Goal: Task Accomplishment & Management: Use online tool/utility

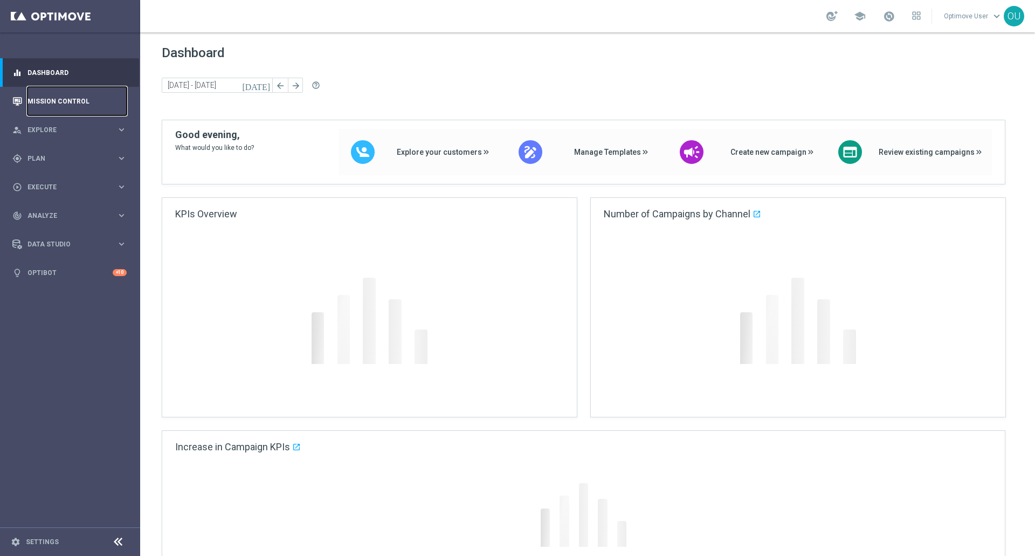
click at [116, 103] on link "Mission Control" at bounding box center [76, 101] width 99 height 29
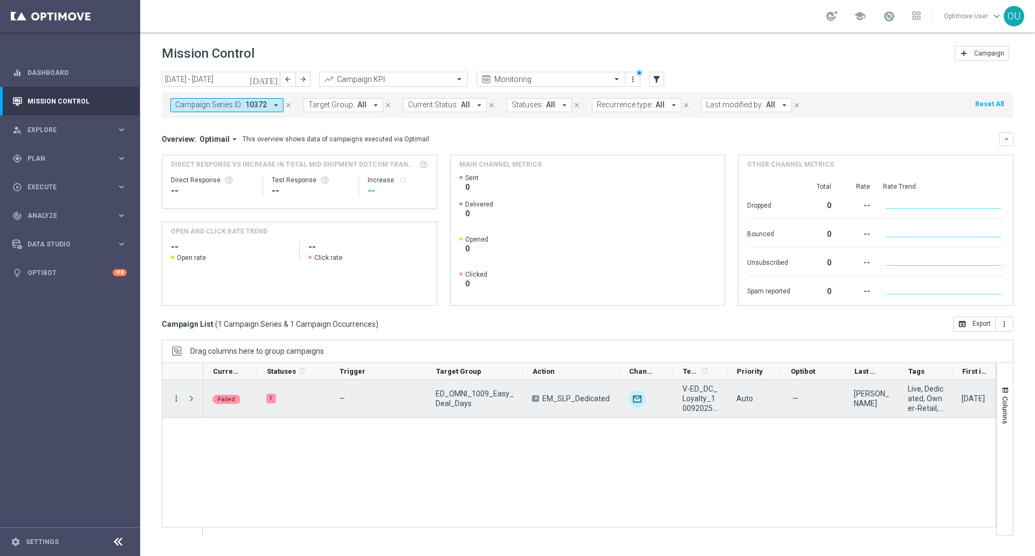
click at [178, 398] on icon "more_vert" at bounding box center [176, 398] width 10 height 10
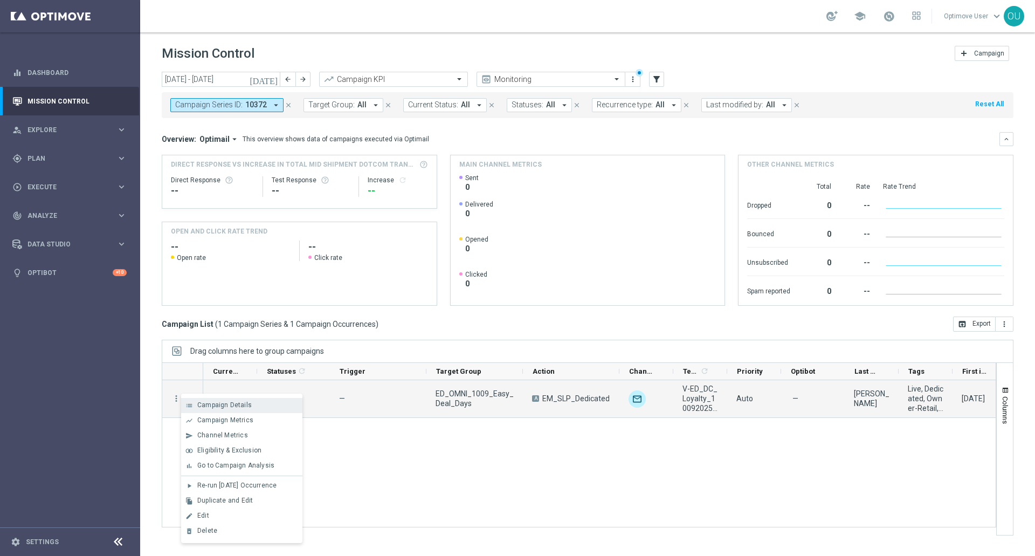
click at [198, 407] on span "Campaign Details" at bounding box center [224, 405] width 54 height 8
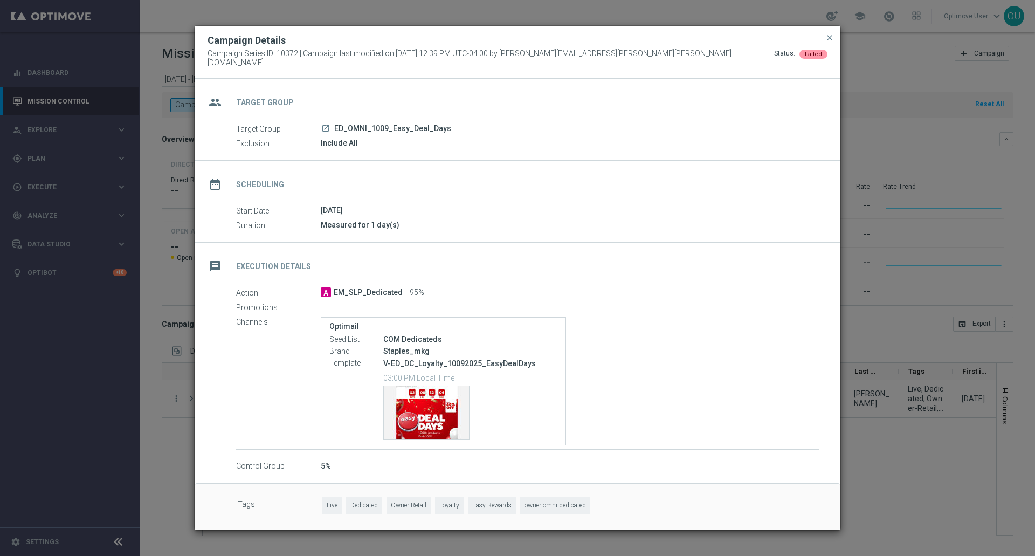
click at [283, 60] on span "Campaign Series ID: 10372 | Campaign last modified on [DATE] 12:39 PM UTC-04:00…" at bounding box center [490, 58] width 566 height 18
copy span "10372"
click at [832, 40] on span "close" at bounding box center [829, 37] width 9 height 9
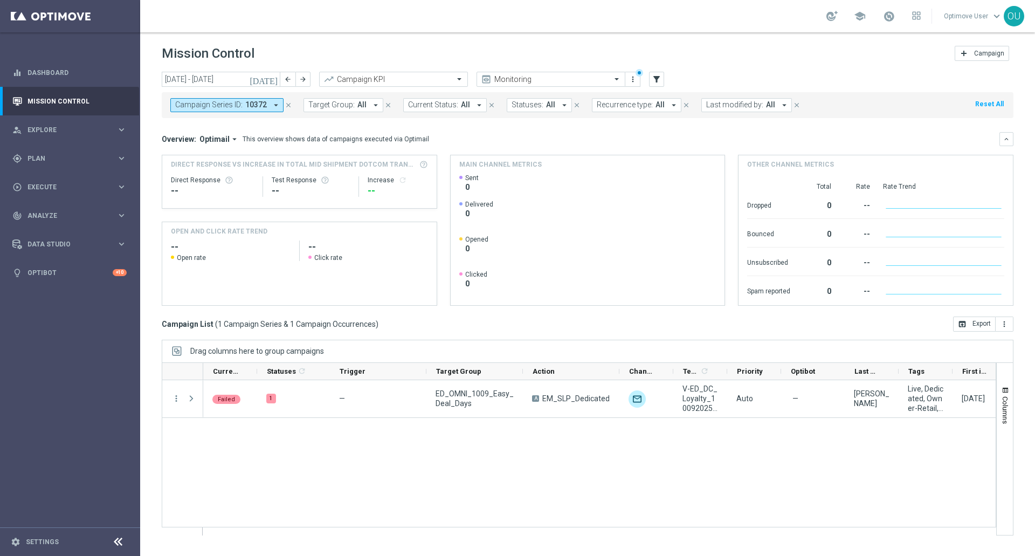
click at [267, 103] on button "Campaign Series ID: 10372 arrow_drop_down" at bounding box center [226, 105] width 113 height 14
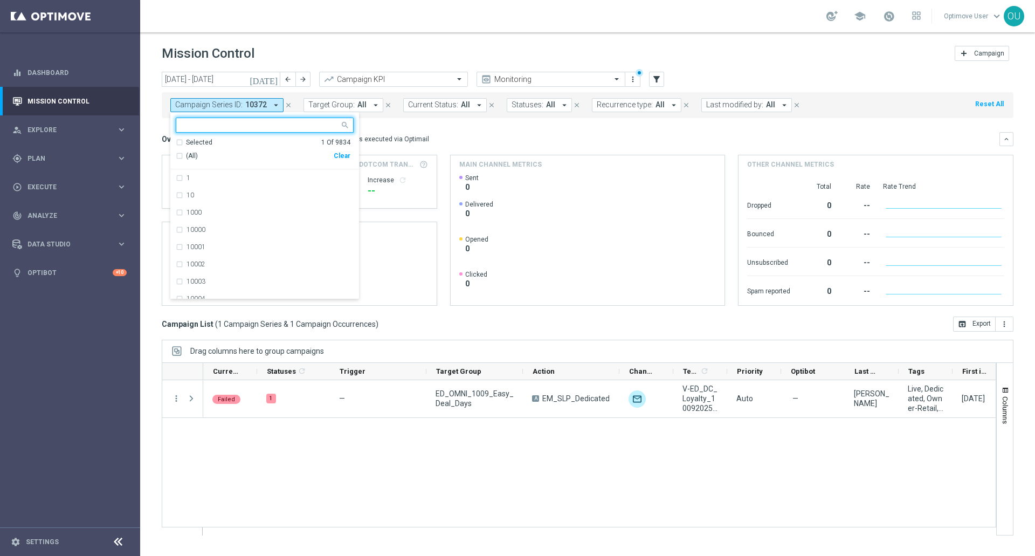
click at [336, 154] on div "(All) Clear" at bounding box center [263, 156] width 175 height 18
click at [0, 0] on div "Clear" at bounding box center [0, 0] width 0 height 0
click at [337, 105] on span "Target Group:" at bounding box center [331, 104] width 46 height 9
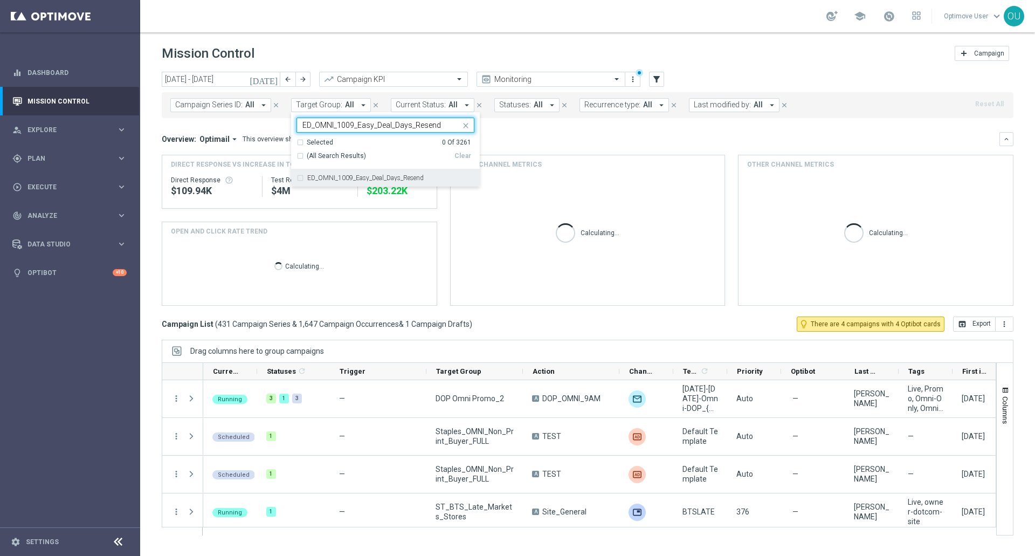
click at [370, 176] on label "ED_OMNI_1009_Easy_Deal_Days_Resend" at bounding box center [365, 178] width 116 height 6
type input "ED_OMNI_1009_Easy_Deal_Days_Resend"
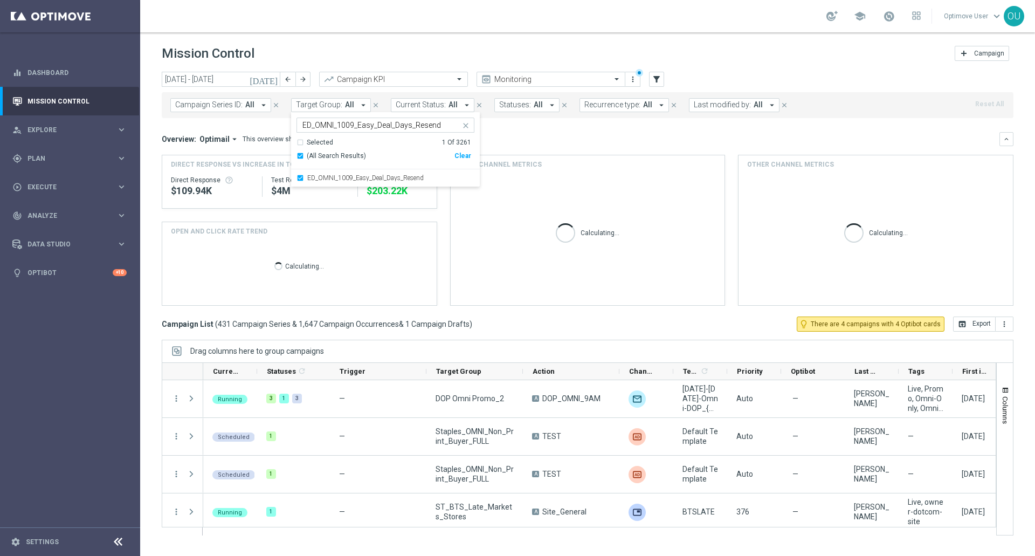
click at [581, 137] on div "Overview: Optimail arrow_drop_down This overview shows data of campaigns execut…" at bounding box center [581, 139] width 838 height 10
